Goal: Check status: Check status

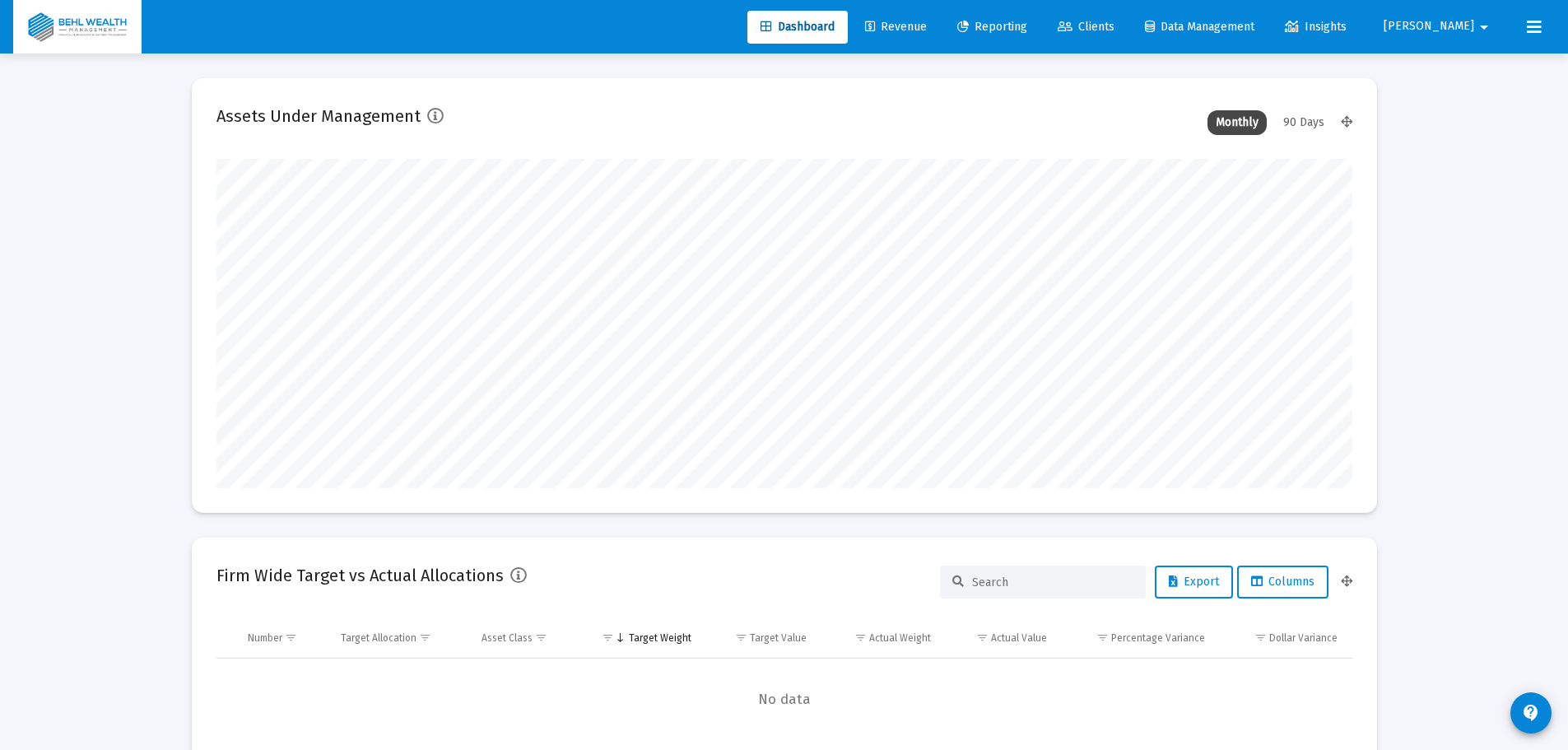
scroll to position [329, 1136]
type input "[DATE]"
type input "[PERSON_NAME][EMAIL_ADDRESS][DOMAIN_NAME]"
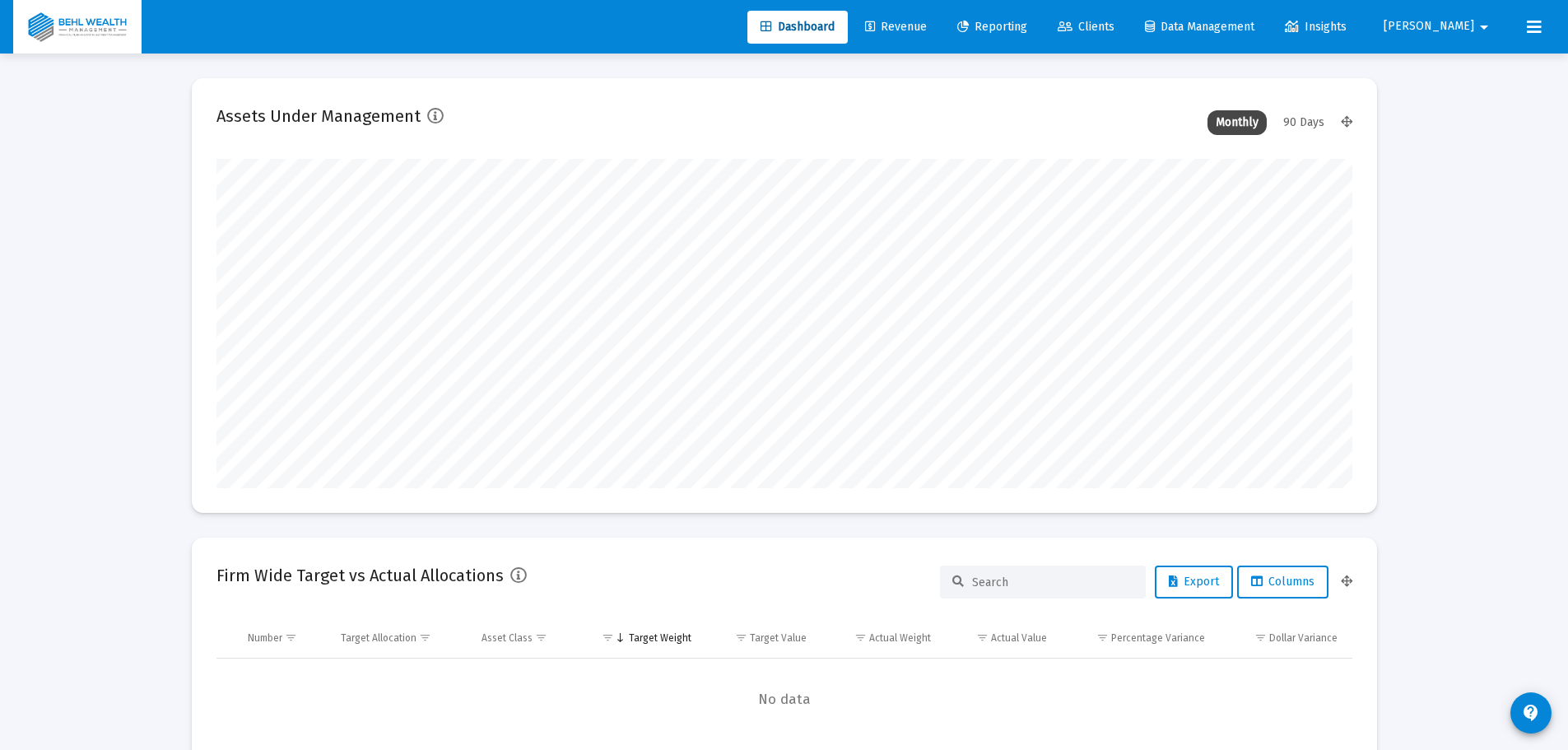
click at [1021, 17] on link "Reporting" at bounding box center [992, 27] width 96 height 33
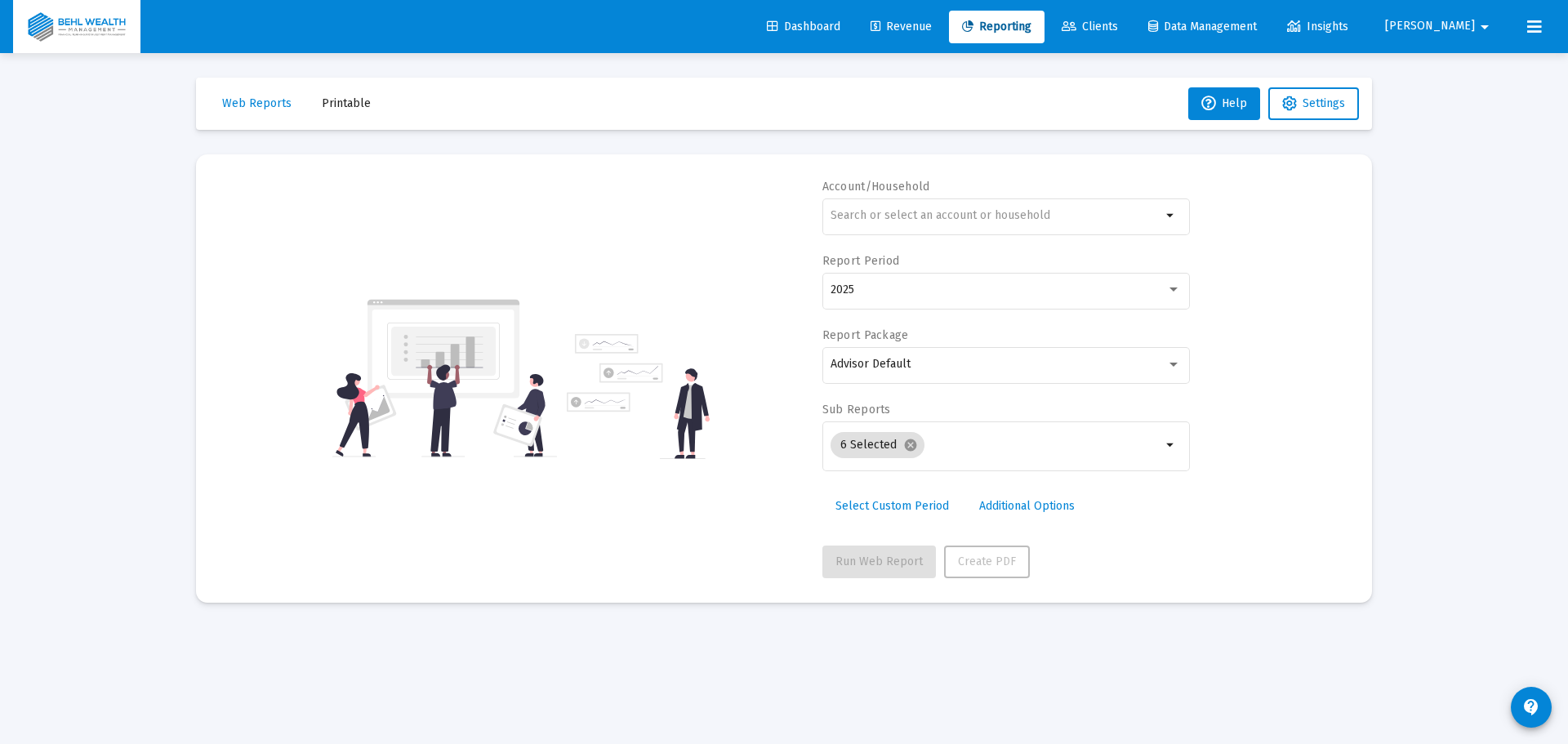
click at [964, 235] on div "arrow_drop_down" at bounding box center [1006, 225] width 367 height 53
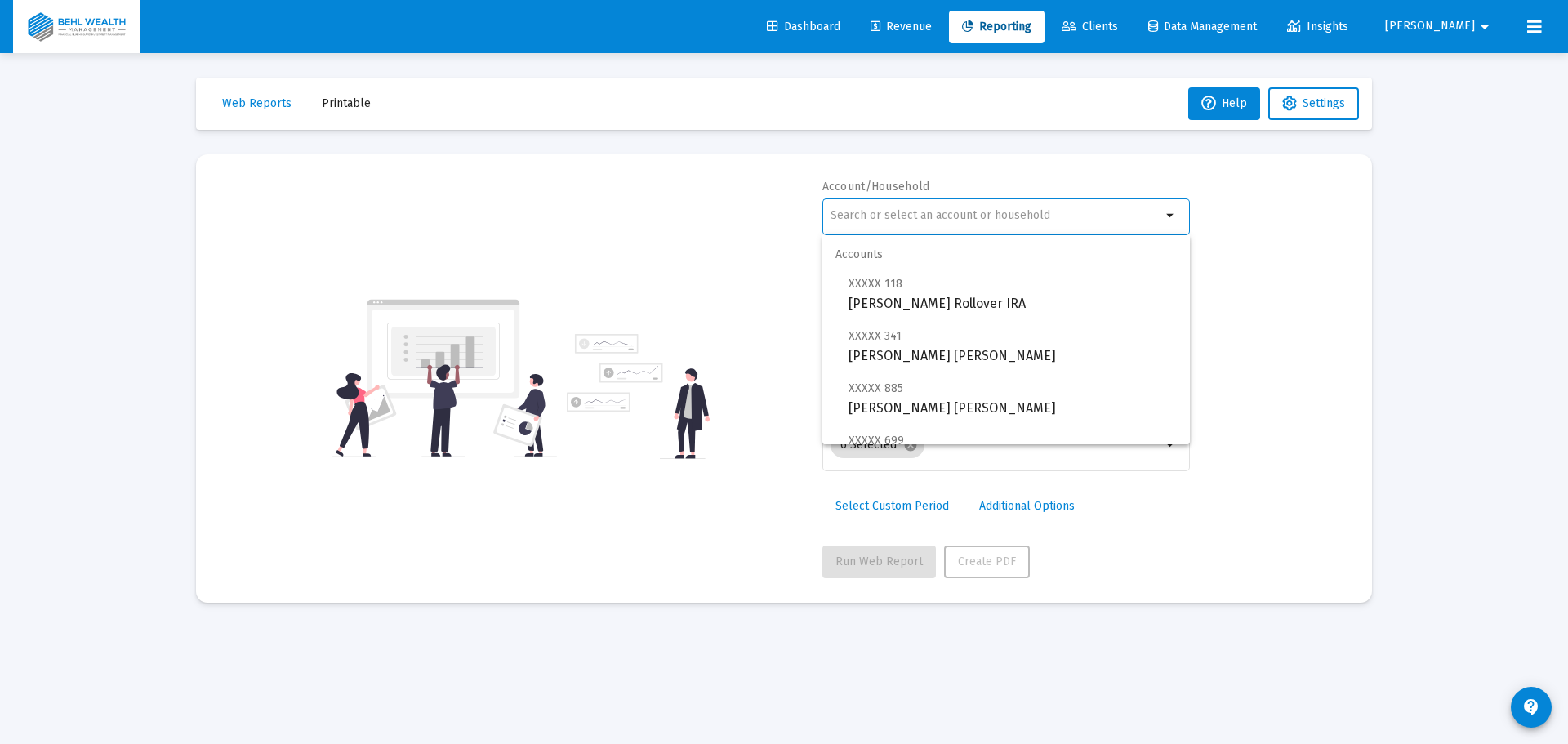
click at [964, 221] on input "text" at bounding box center [996, 215] width 331 height 13
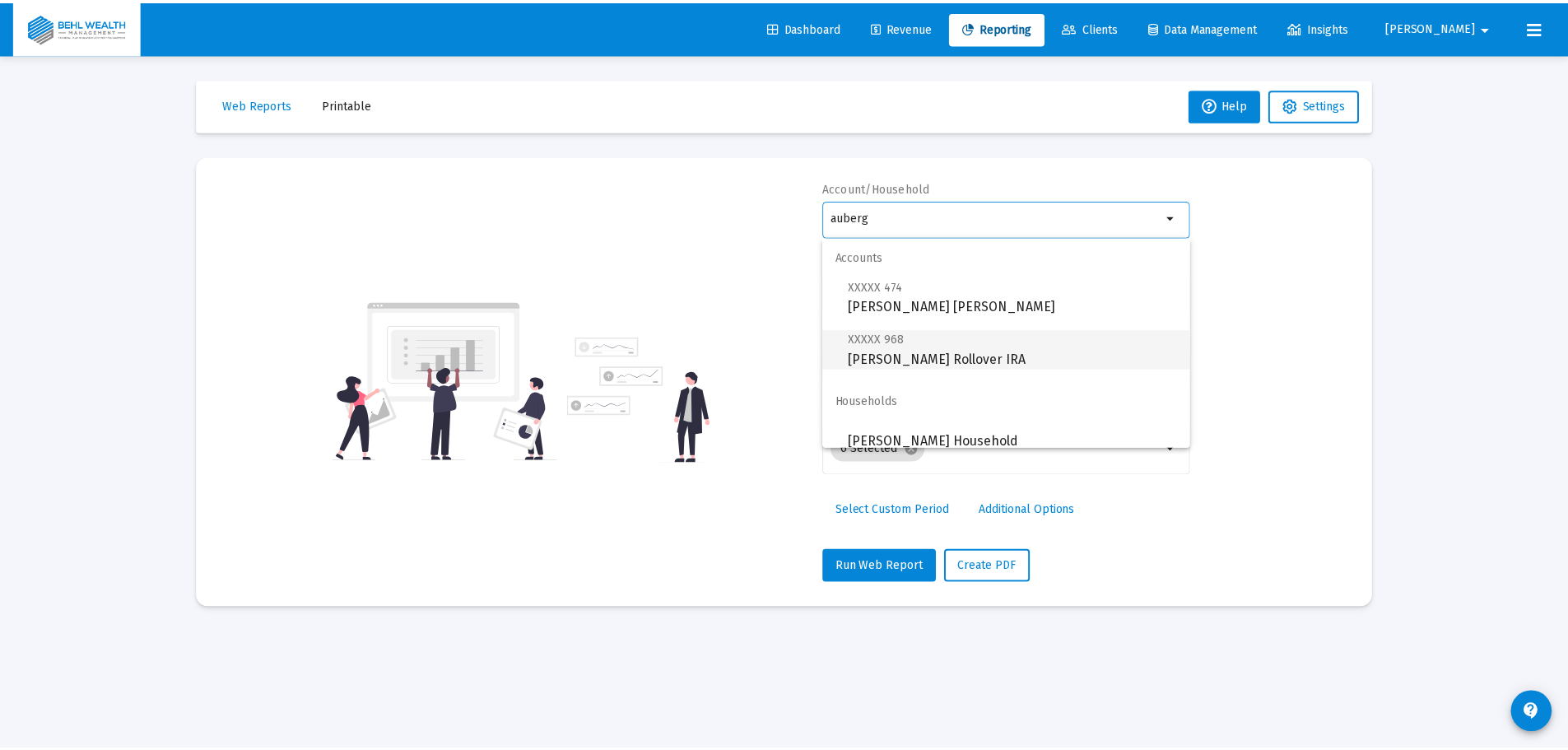
scroll to position [13, 0]
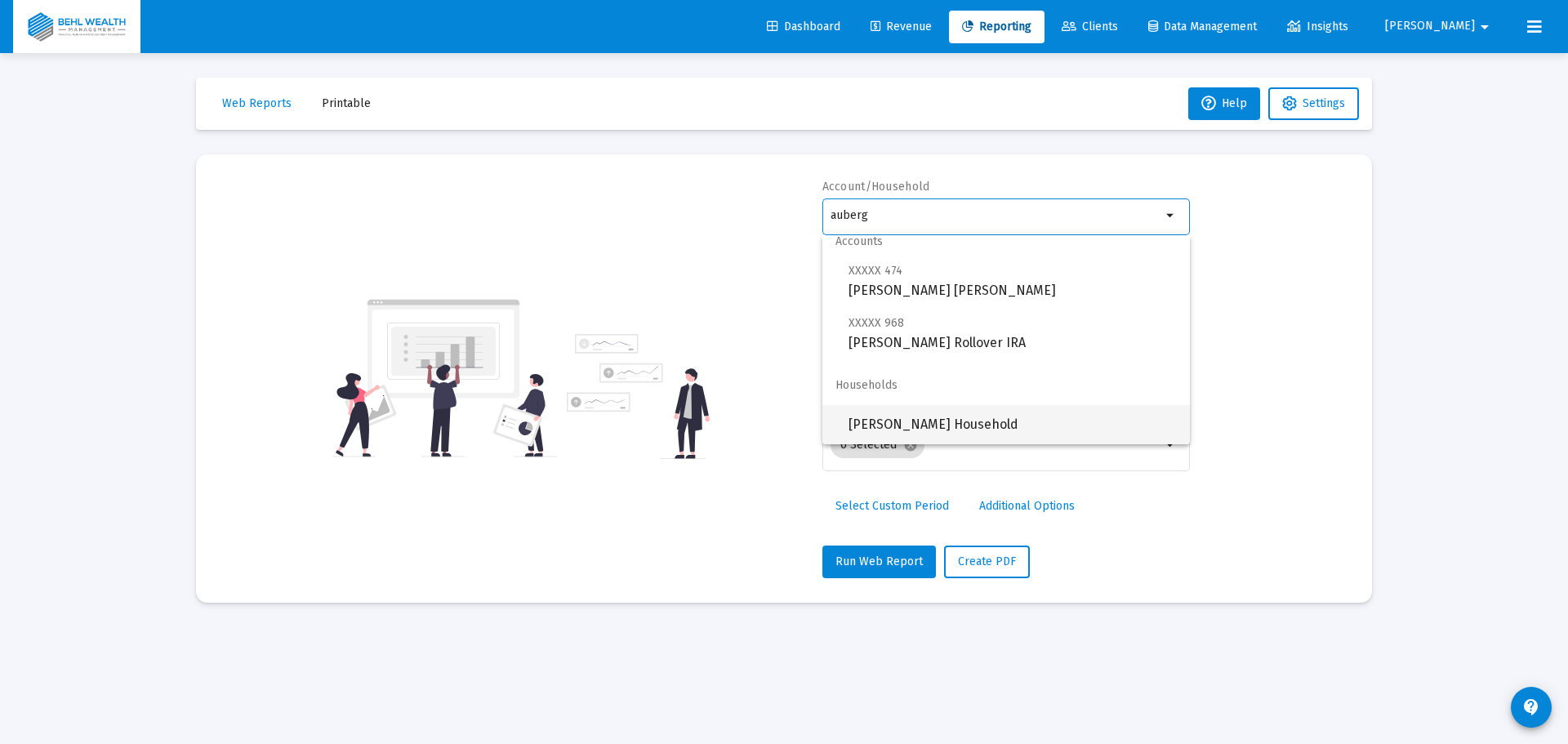
click at [967, 414] on span "[PERSON_NAME] Household" at bounding box center [1012, 424] width 328 height 39
type input "[PERSON_NAME] Household"
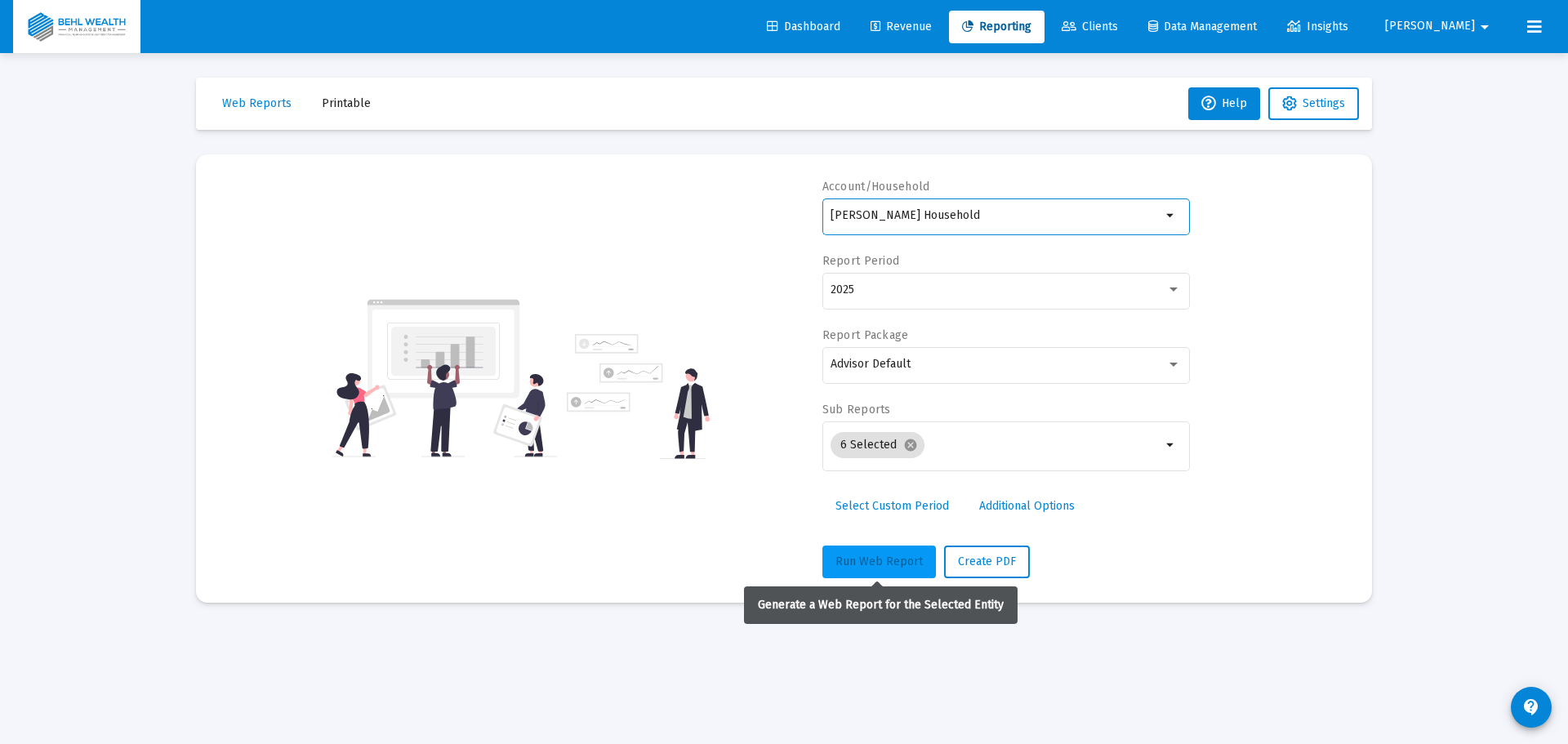
click at [888, 559] on span "Run Web Report" at bounding box center [879, 561] width 88 height 14
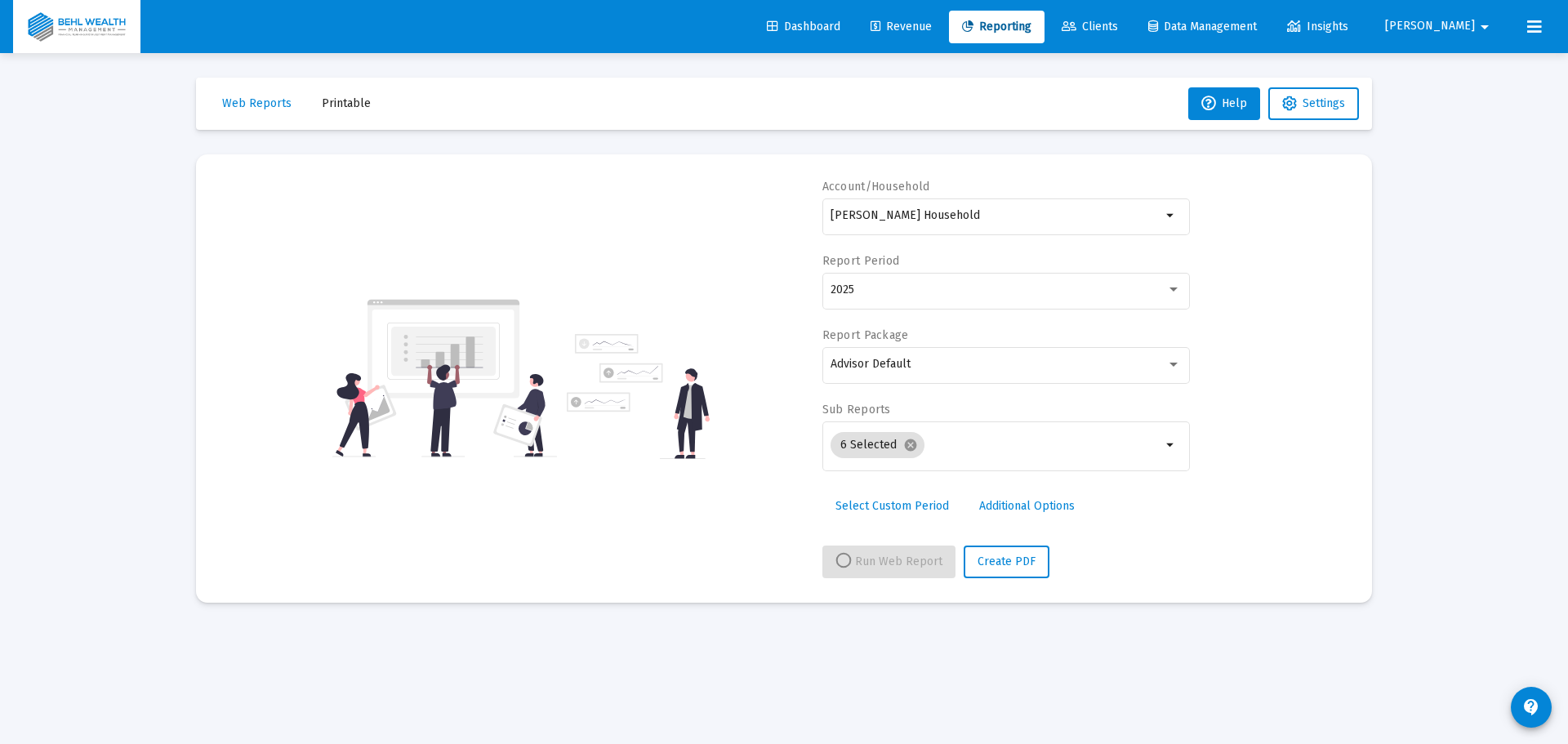
select select "View all"
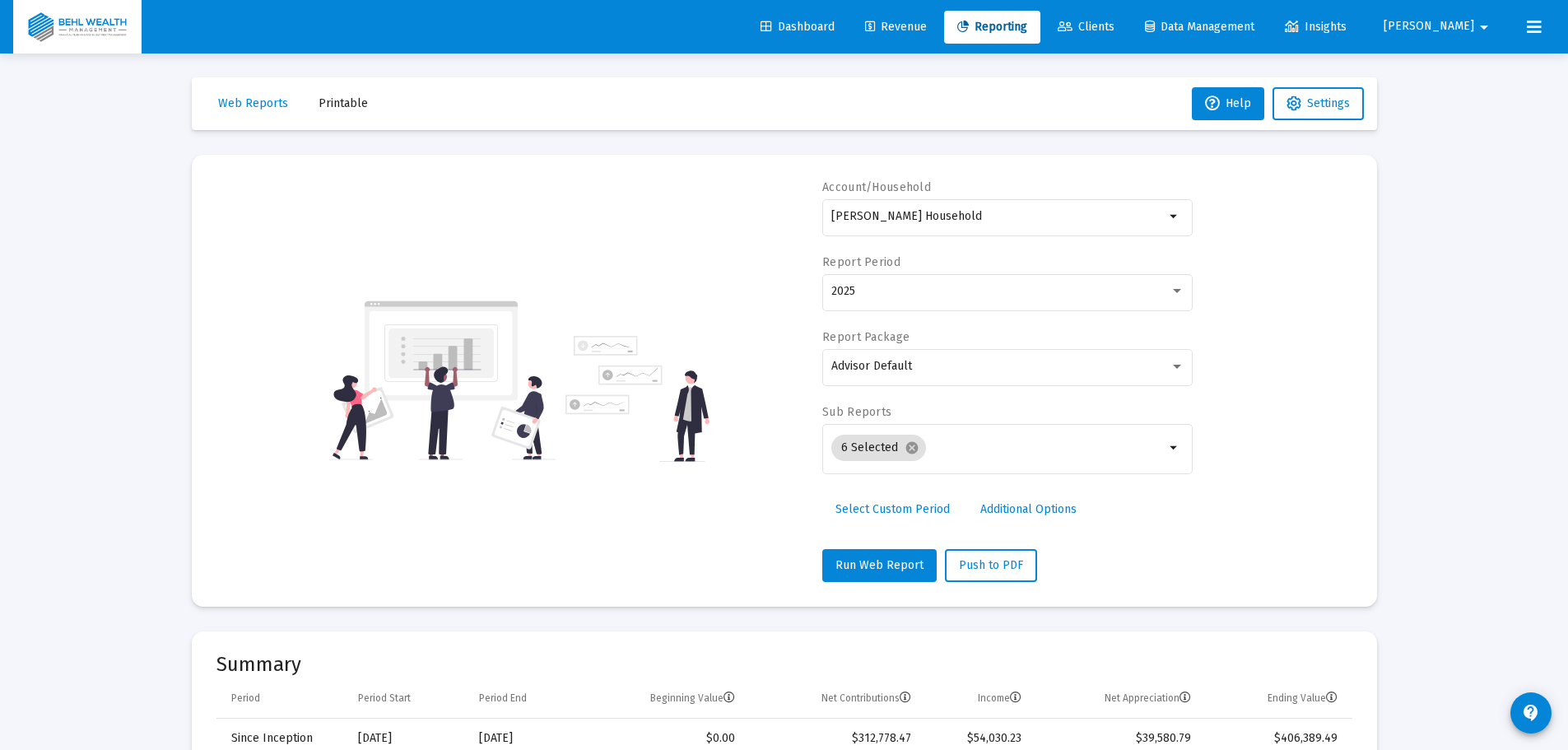
scroll to position [0, 0]
click at [919, 291] on div "2025" at bounding box center [1001, 292] width 338 height 13
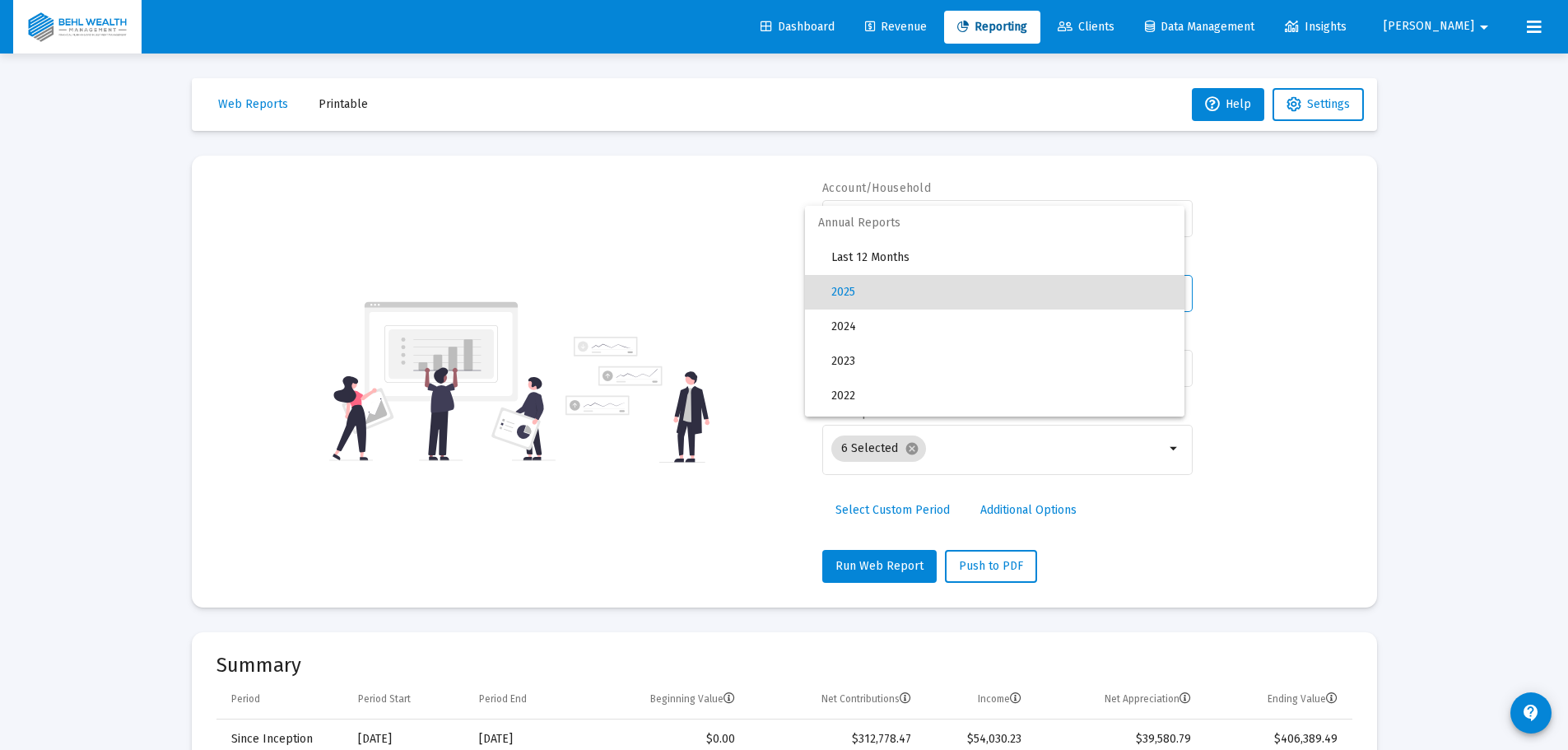
click at [698, 244] on div at bounding box center [784, 375] width 1568 height 750
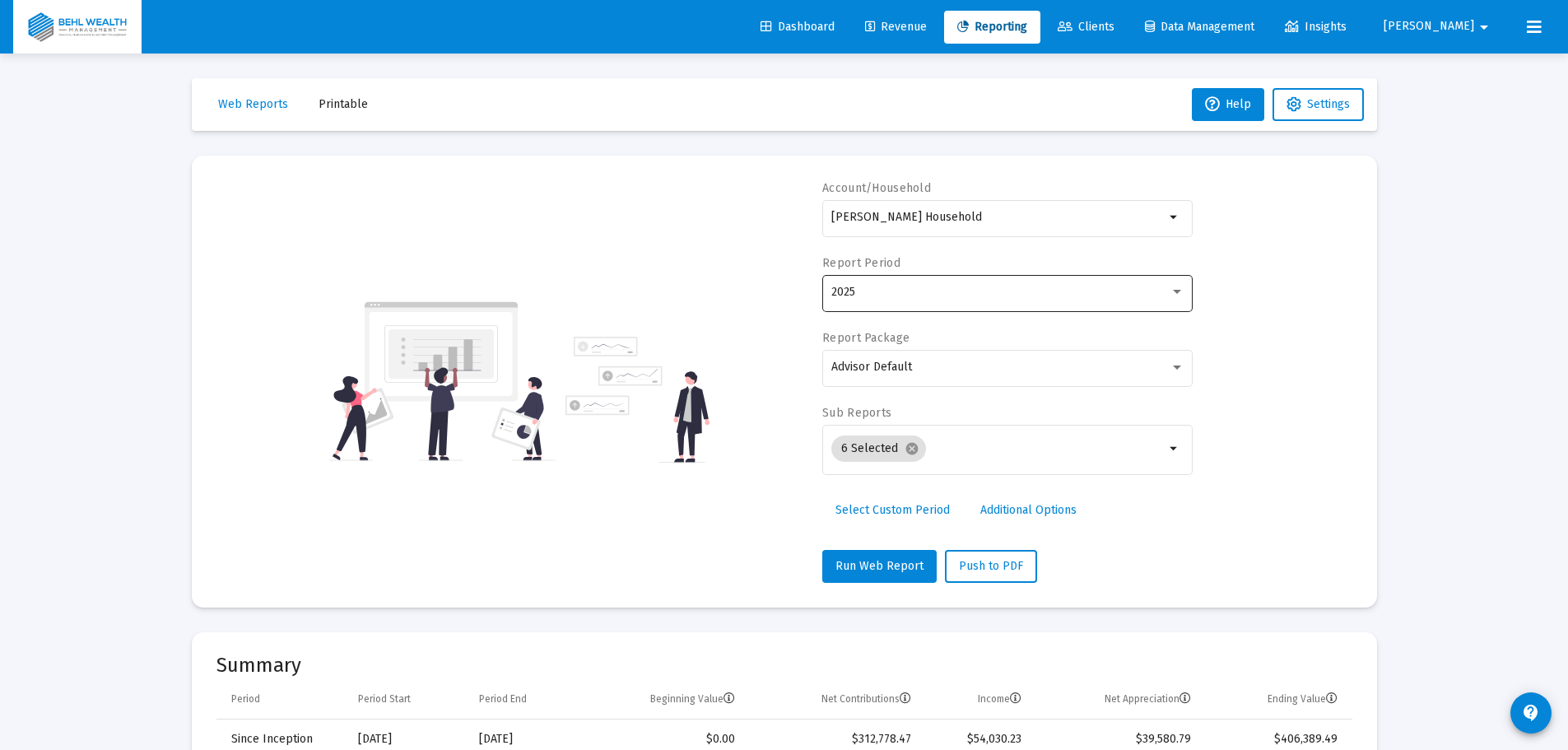
click at [973, 283] on div "2025" at bounding box center [1008, 292] width 353 height 40
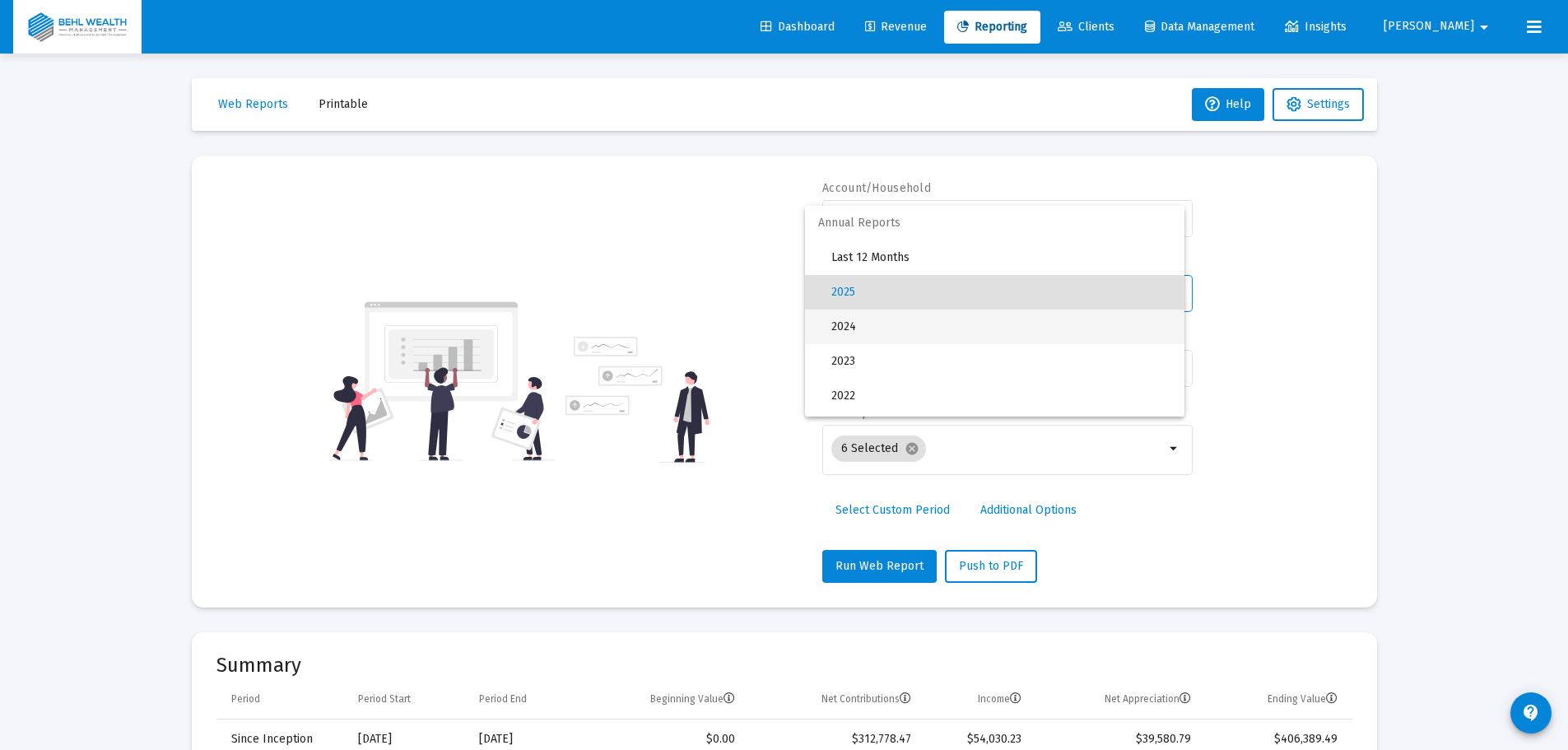
click at [894, 322] on span "2024" at bounding box center [1002, 327] width 340 height 35
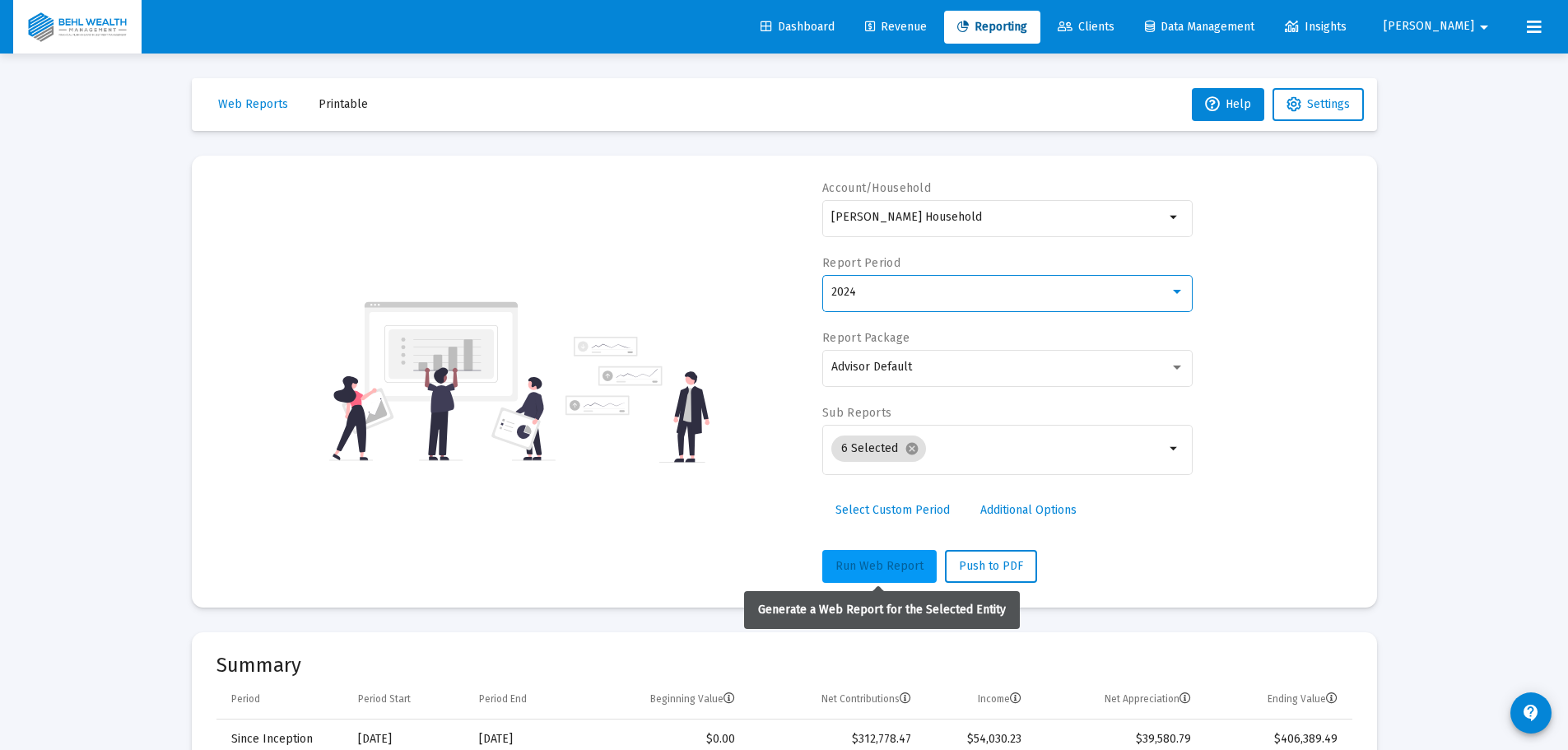
click at [895, 553] on button "Run Web Report" at bounding box center [880, 566] width 114 height 33
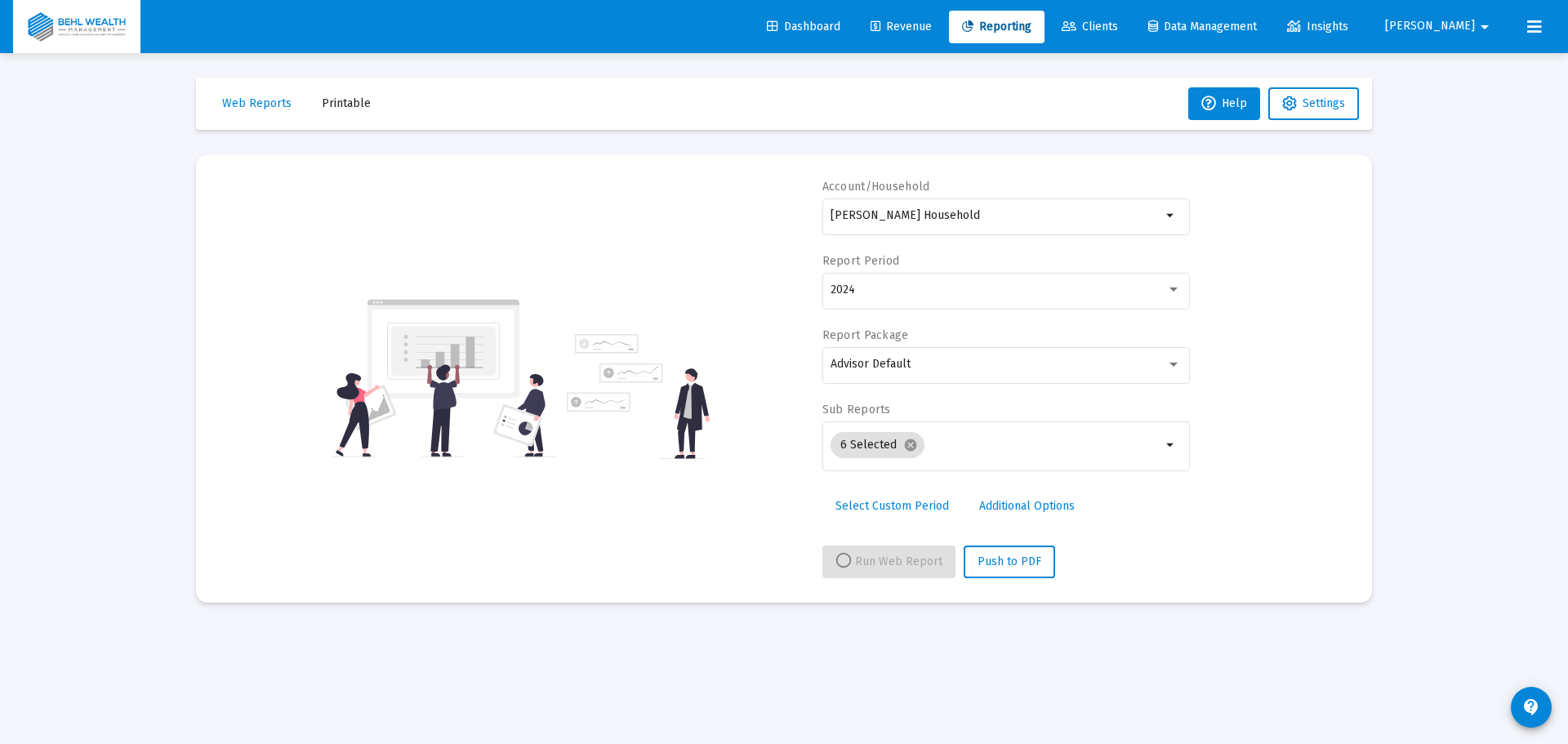
select select "View 1 year"
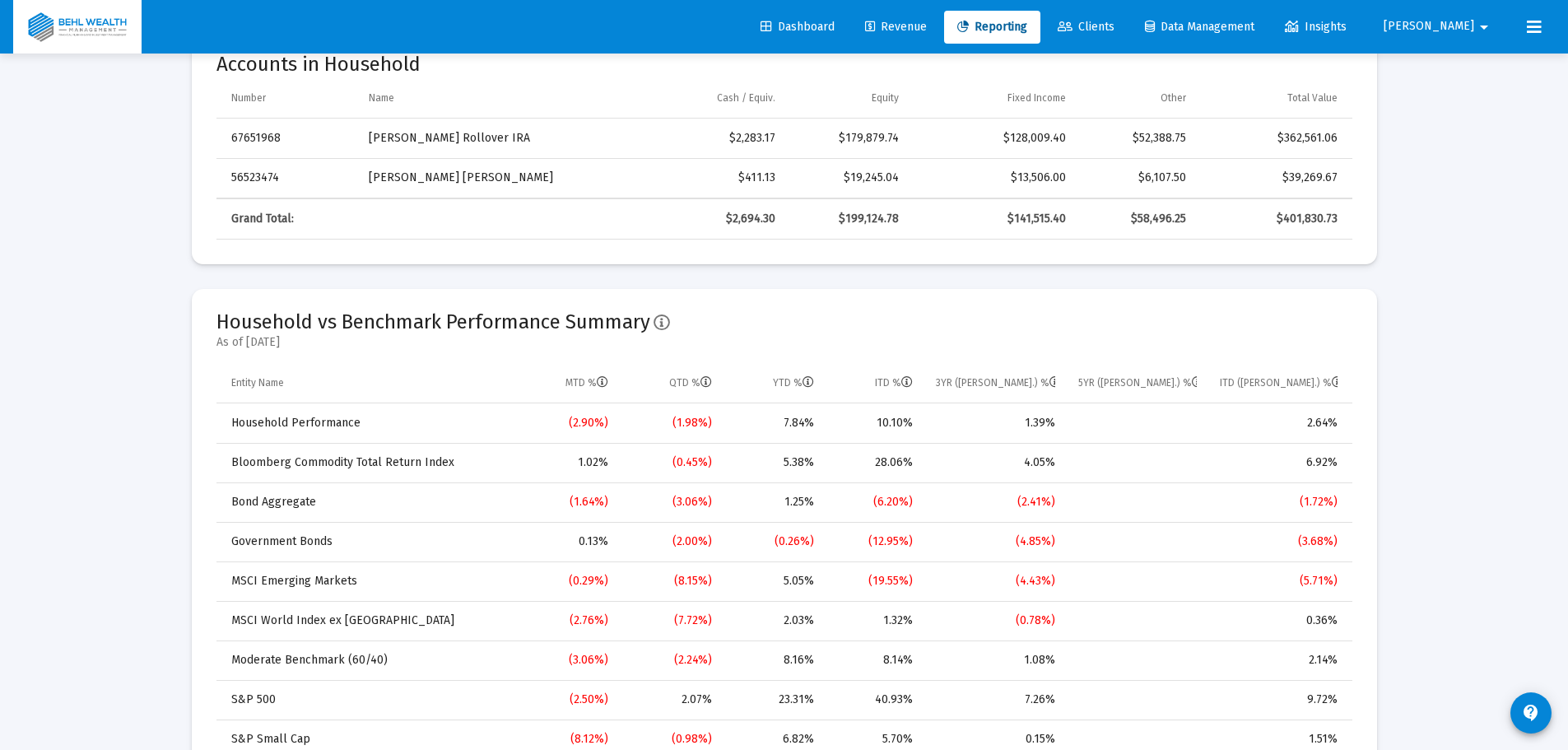
scroll to position [823, 0]
